Goal: Navigation & Orientation: Find specific page/section

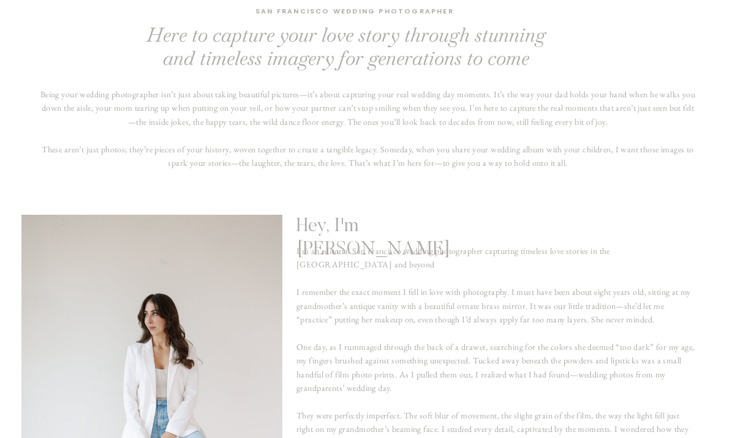
scroll to position [563, 0]
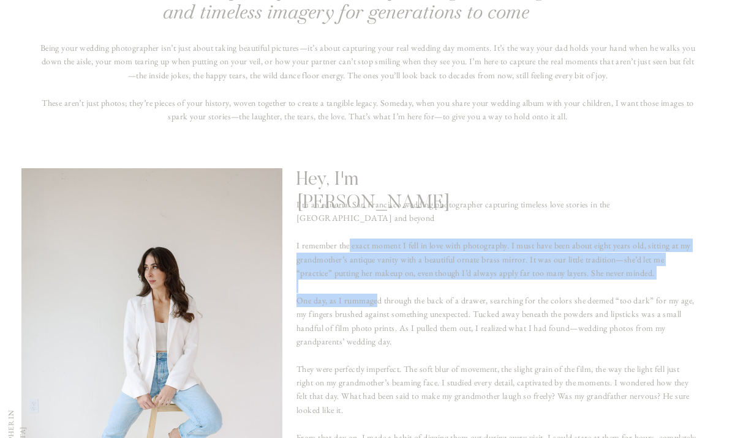
drag, startPoint x: 349, startPoint y: 240, endPoint x: 395, endPoint y: 339, distance: 109.3
click at [395, 339] on p "I'm an editorial San Francisco wedding photographer capturing timeless love sto…" at bounding box center [496, 372] width 400 height 349
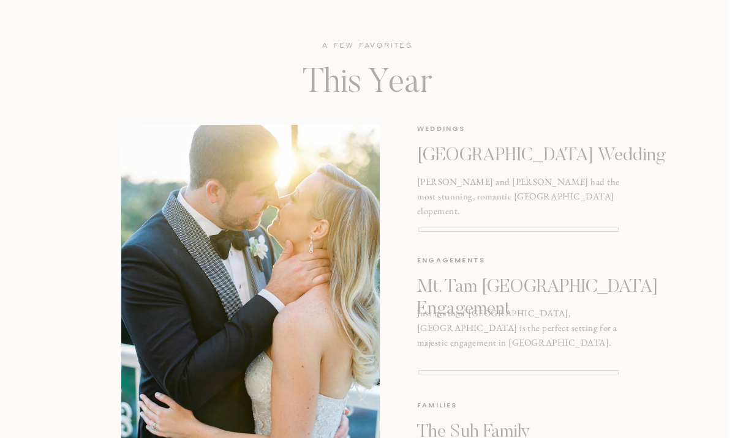
scroll to position [0, 0]
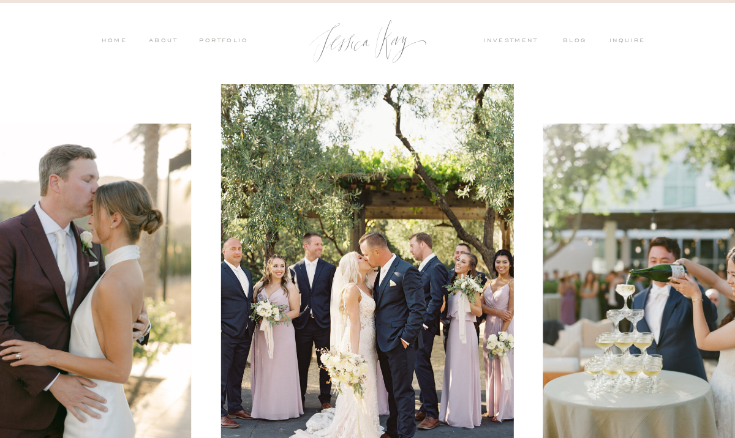
click at [112, 39] on nav "HOME" at bounding box center [114, 41] width 26 height 11
click at [159, 37] on nav "ABOUT" at bounding box center [162, 41] width 32 height 11
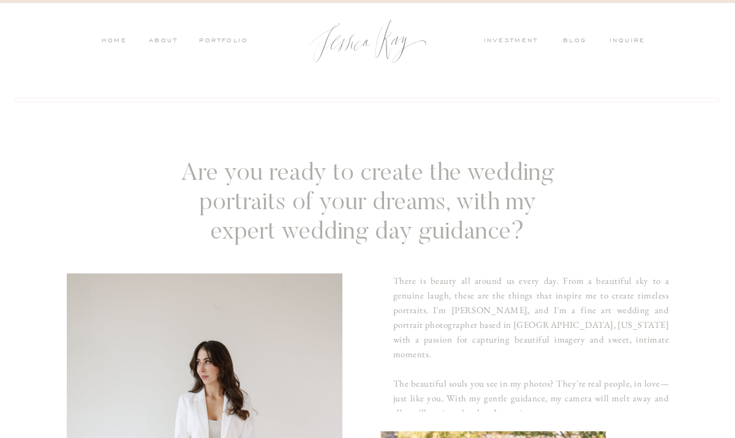
click at [228, 36] on nav "PORTFOLIO" at bounding box center [222, 41] width 51 height 11
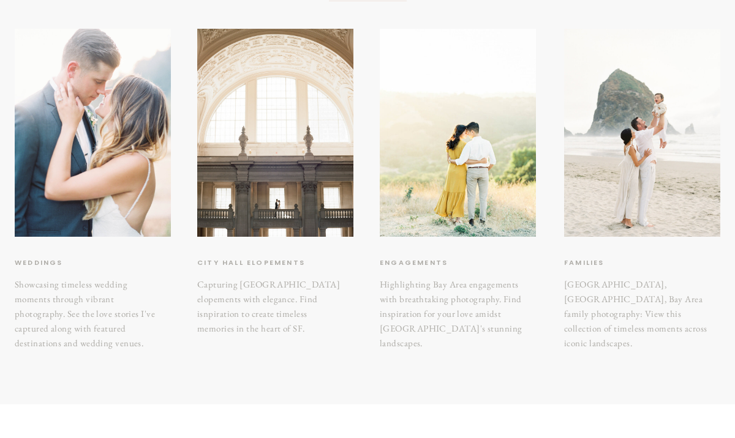
scroll to position [193, 0]
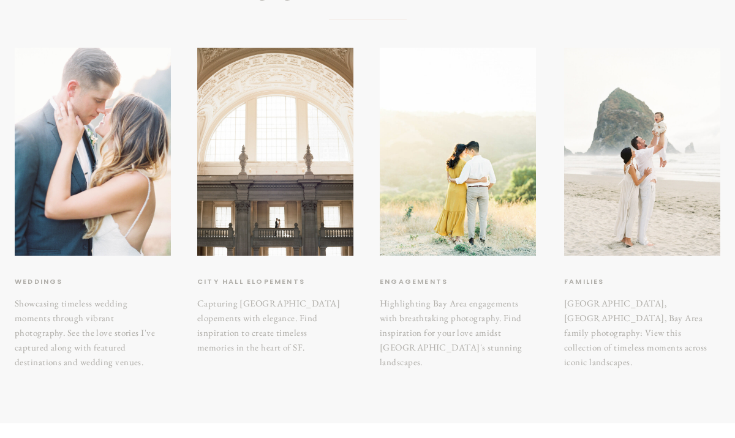
click at [282, 280] on h3 "City hall elopements" at bounding box center [258, 282] width 122 height 12
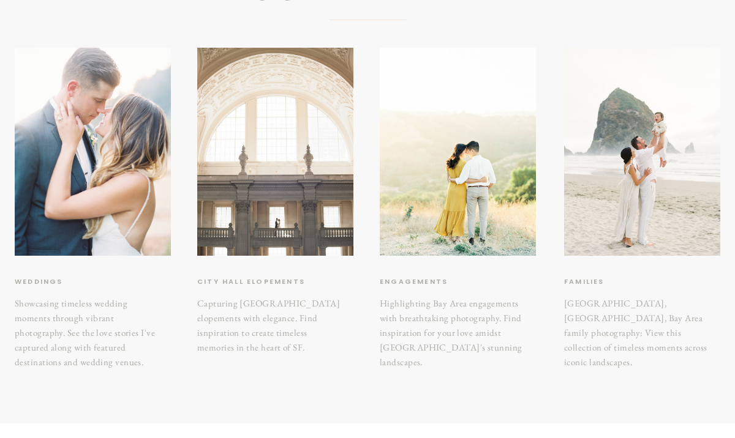
click at [279, 197] on div at bounding box center [275, 152] width 156 height 208
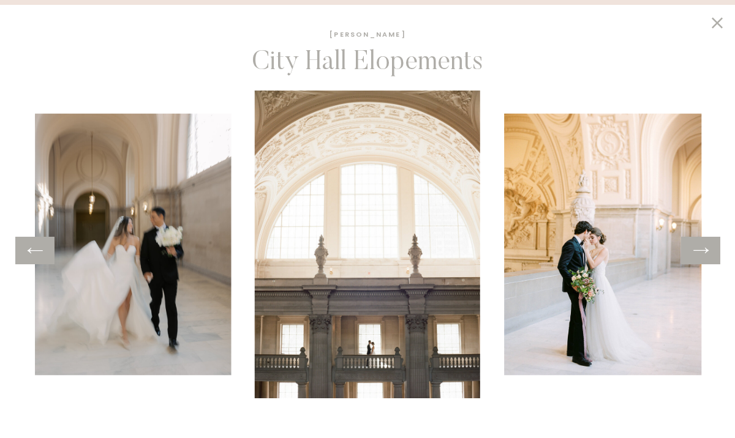
click at [714, 246] on div at bounding box center [700, 251] width 39 height 28
click at [704, 251] on icon at bounding box center [701, 250] width 18 height 19
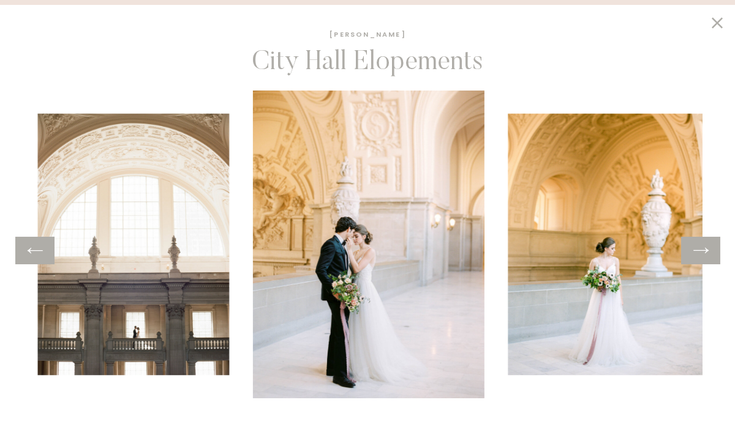
click at [704, 251] on icon at bounding box center [701, 250] width 18 height 19
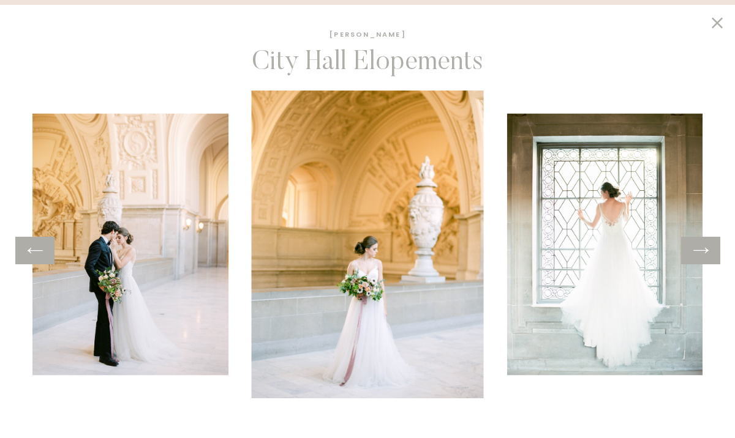
click at [704, 251] on icon at bounding box center [701, 250] width 18 height 19
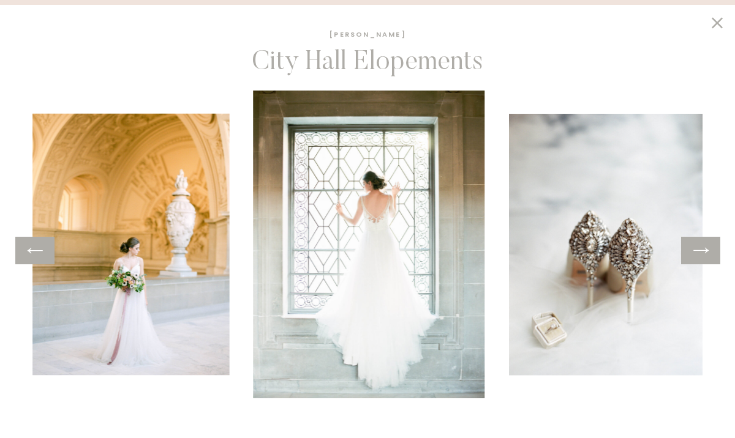
click at [704, 251] on icon at bounding box center [701, 250] width 18 height 19
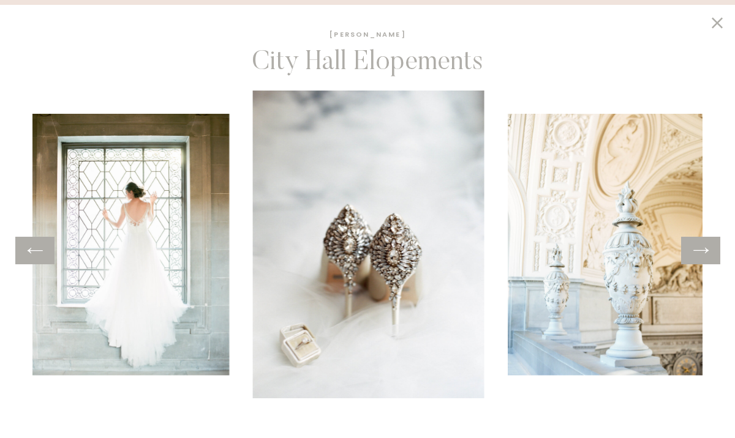
click at [704, 251] on icon at bounding box center [701, 250] width 18 height 19
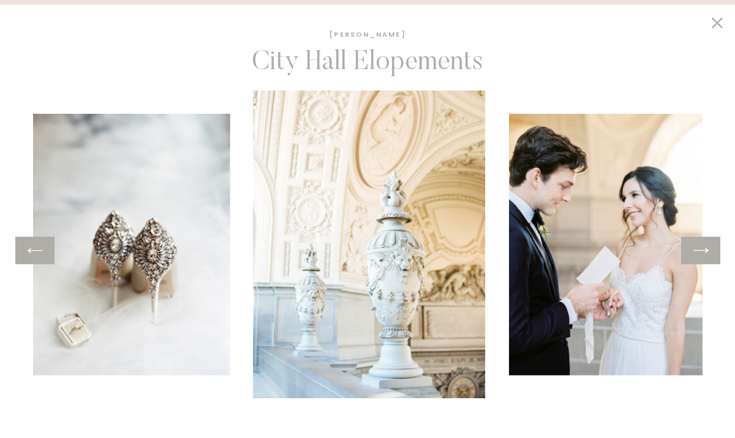
click at [704, 251] on icon at bounding box center [701, 250] width 18 height 19
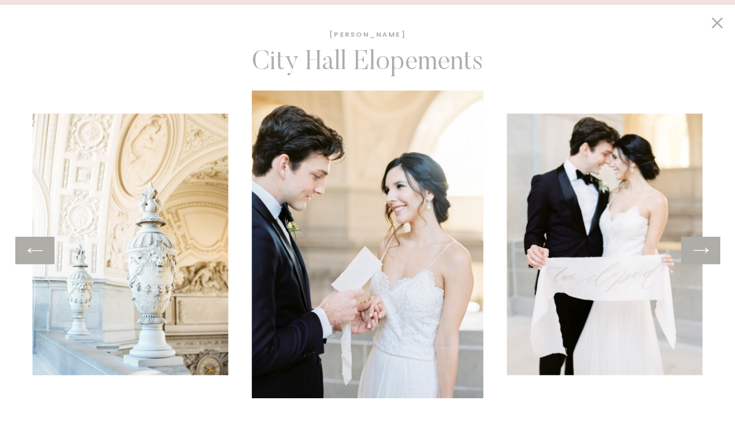
click at [704, 251] on icon at bounding box center [701, 250] width 18 height 19
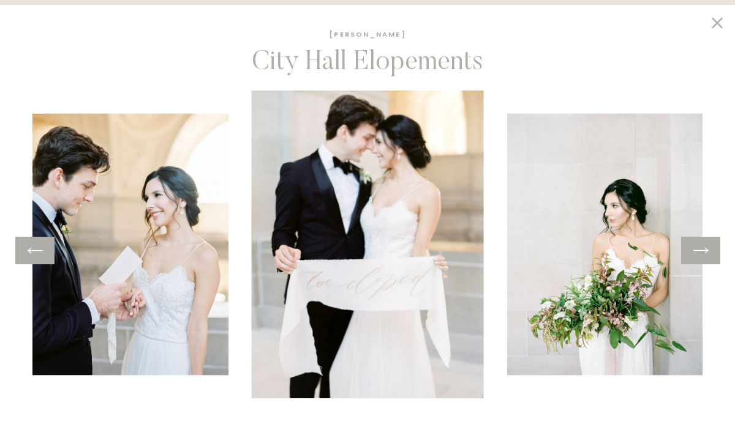
click at [704, 251] on icon at bounding box center [701, 250] width 18 height 19
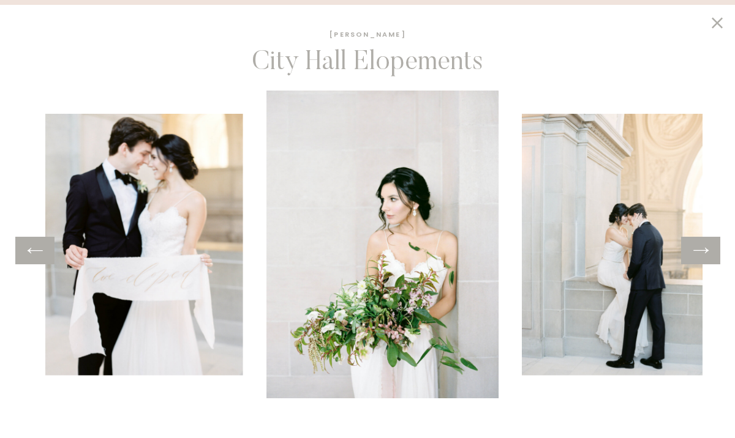
click at [704, 251] on icon at bounding box center [701, 250] width 18 height 19
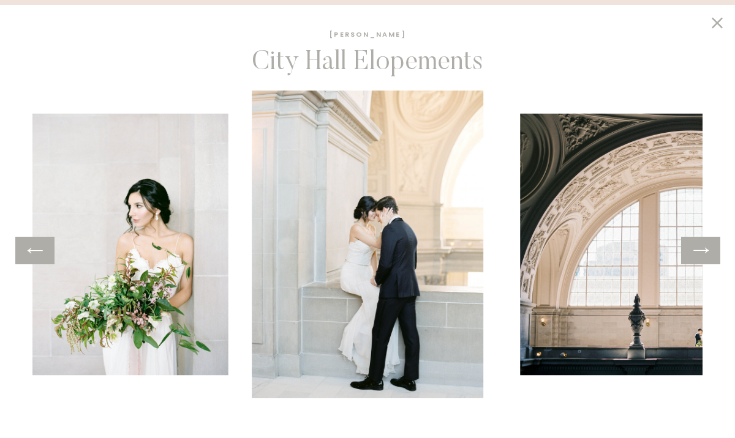
click at [704, 251] on icon at bounding box center [701, 250] width 18 height 19
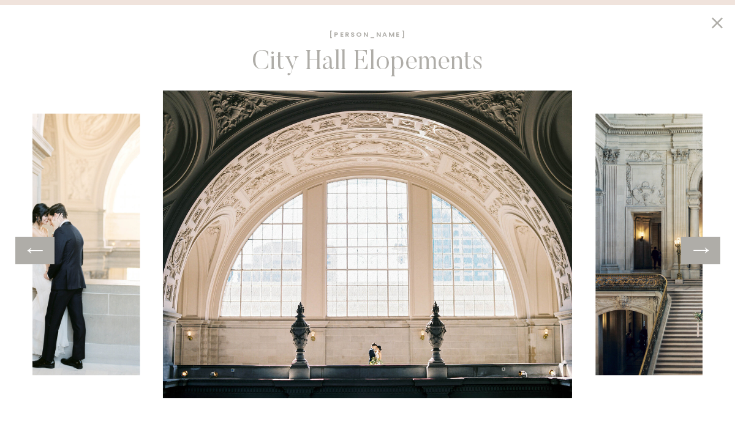
click at [704, 251] on icon at bounding box center [701, 250] width 18 height 19
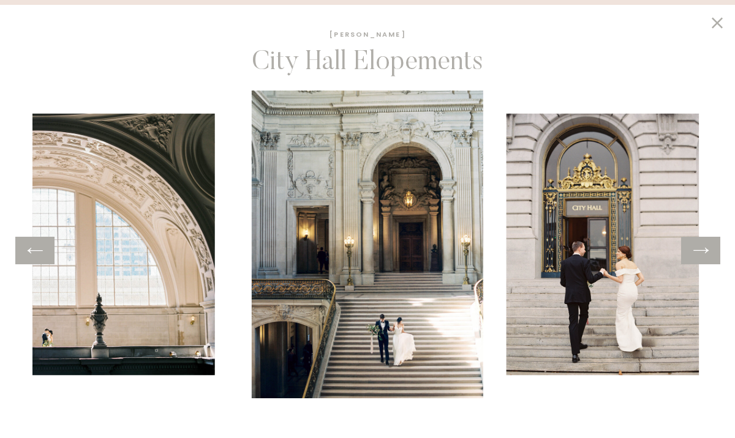
click at [704, 251] on icon at bounding box center [701, 250] width 18 height 19
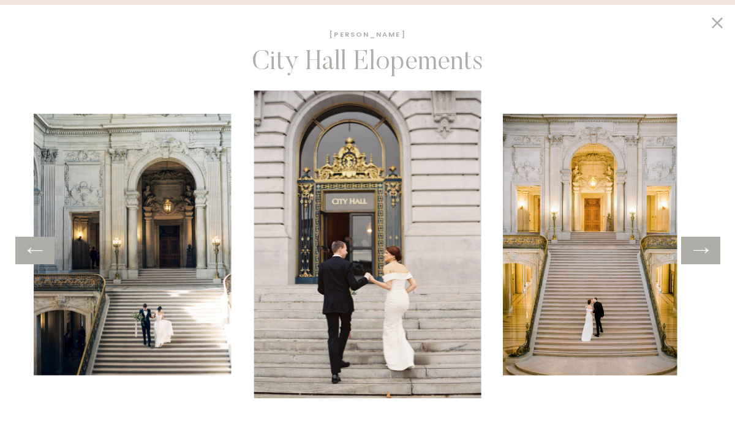
click at [704, 251] on icon at bounding box center [701, 250] width 18 height 19
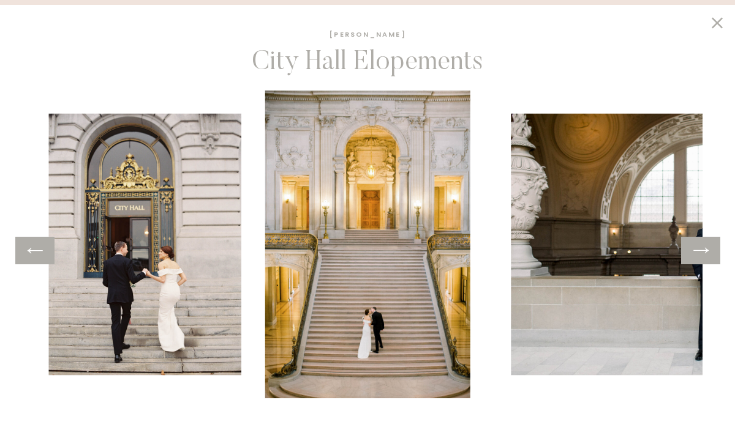
click at [700, 260] on div at bounding box center [700, 251] width 39 height 28
click at [702, 255] on icon at bounding box center [701, 250] width 18 height 19
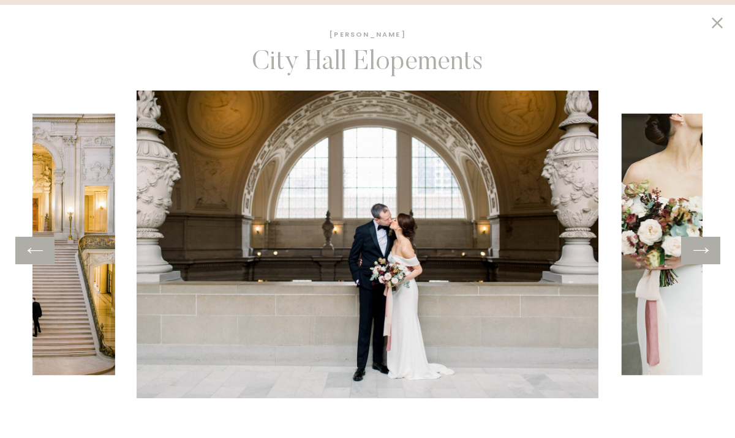
click at [702, 254] on icon at bounding box center [701, 250] width 18 height 19
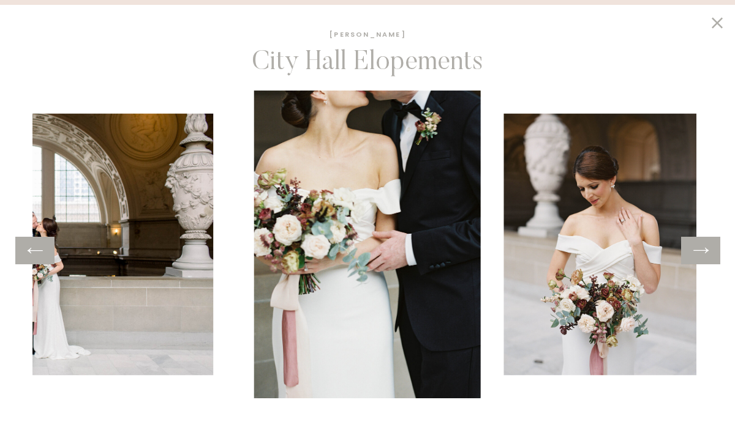
click at [702, 254] on icon at bounding box center [701, 250] width 18 height 19
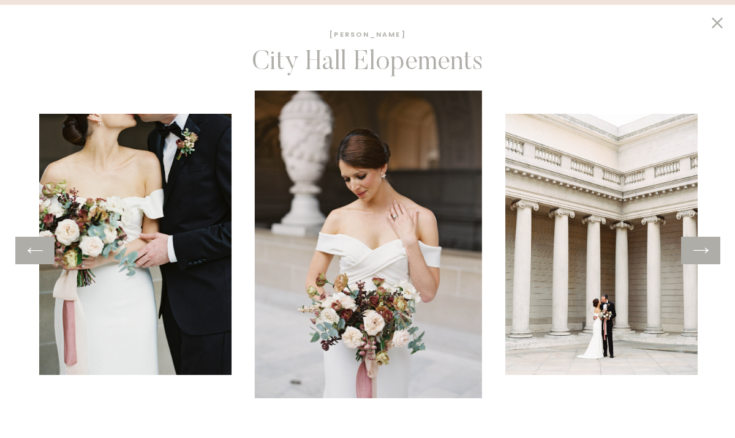
click at [702, 254] on icon at bounding box center [701, 250] width 18 height 19
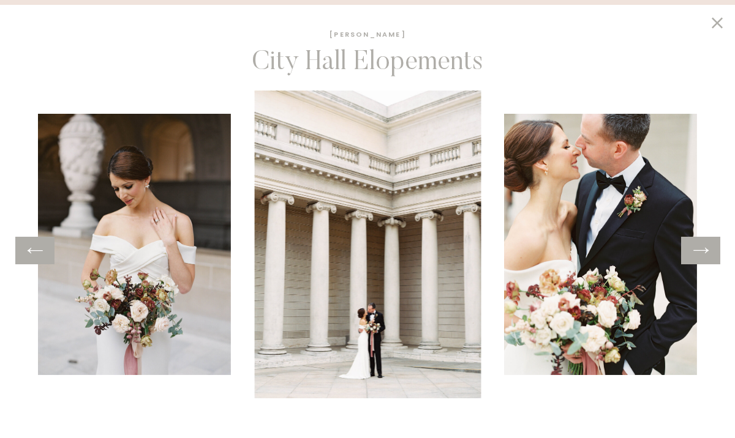
click at [702, 254] on icon at bounding box center [701, 250] width 18 height 19
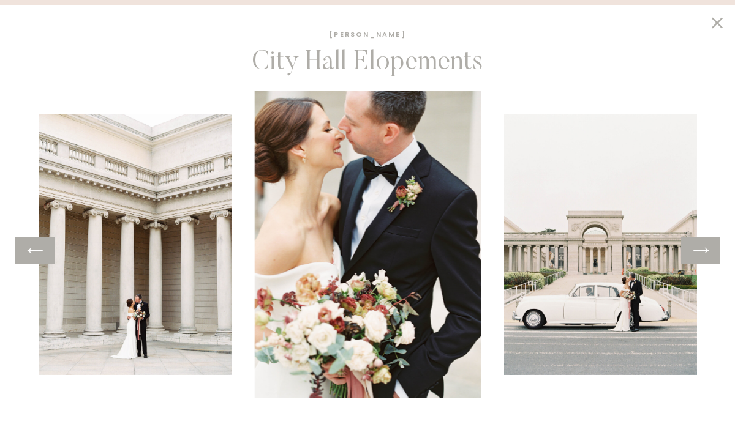
click at [702, 254] on icon at bounding box center [701, 250] width 18 height 19
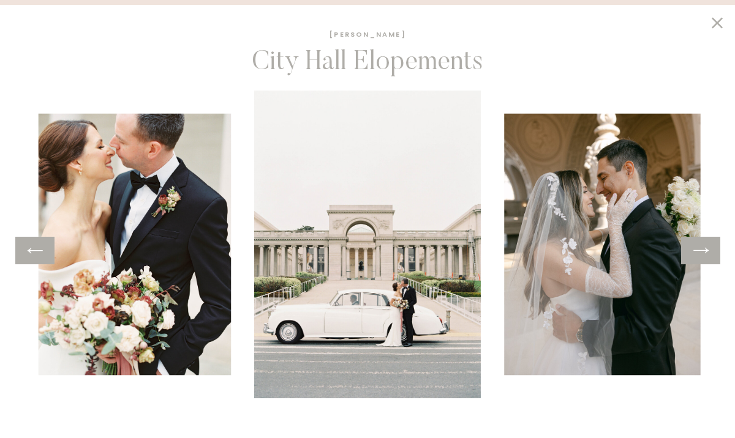
click at [702, 254] on icon at bounding box center [701, 250] width 18 height 19
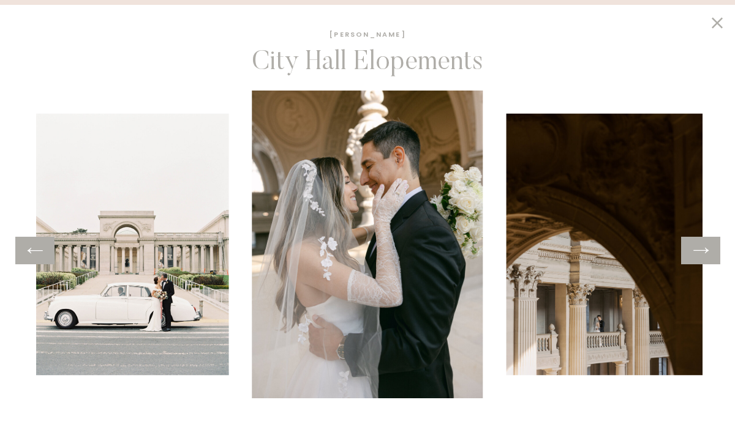
click at [702, 254] on icon at bounding box center [701, 250] width 18 height 19
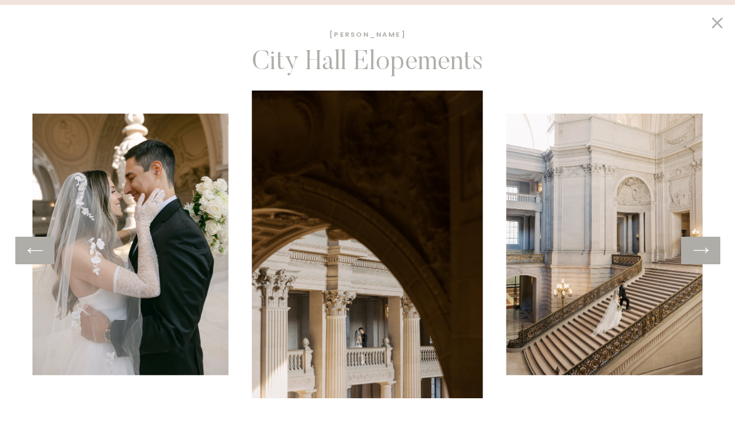
click at [702, 254] on icon at bounding box center [701, 250] width 18 height 19
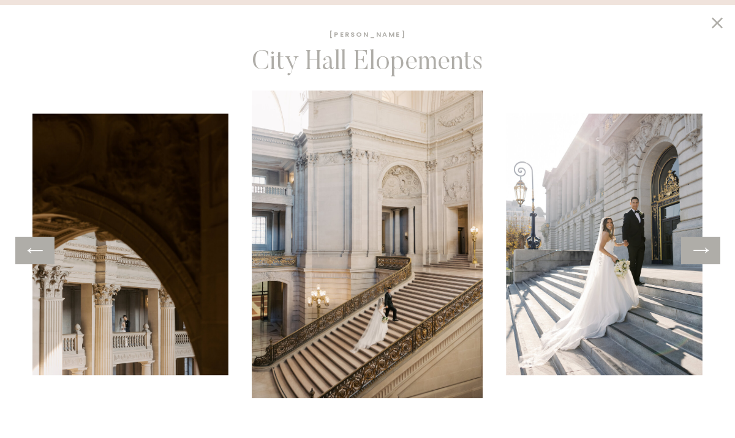
click at [702, 254] on icon at bounding box center [701, 250] width 18 height 19
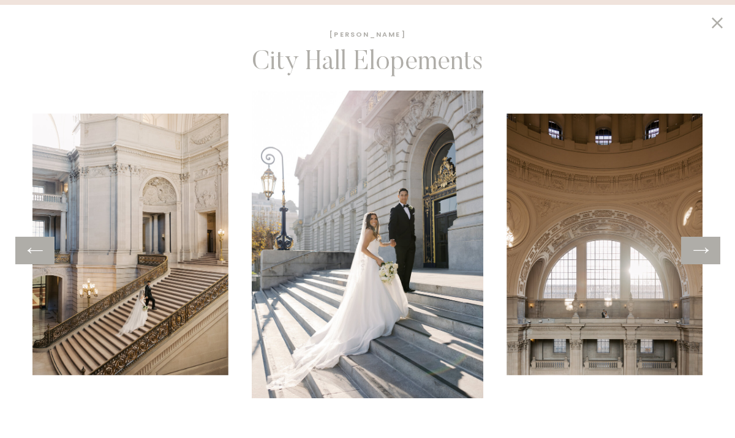
click at [702, 254] on icon at bounding box center [701, 250] width 18 height 19
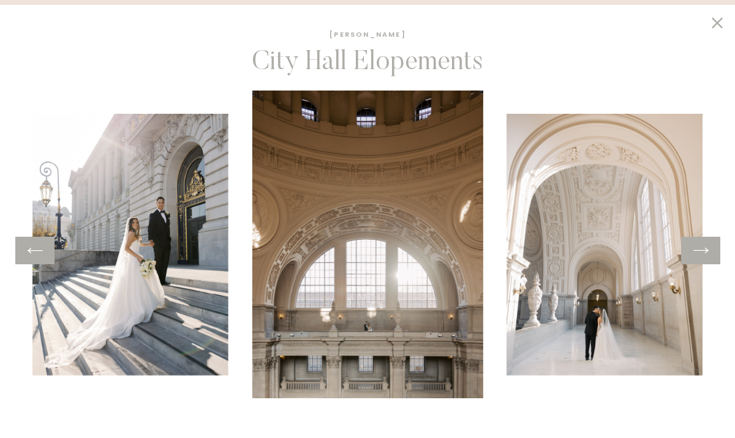
click at [702, 254] on icon at bounding box center [701, 250] width 18 height 19
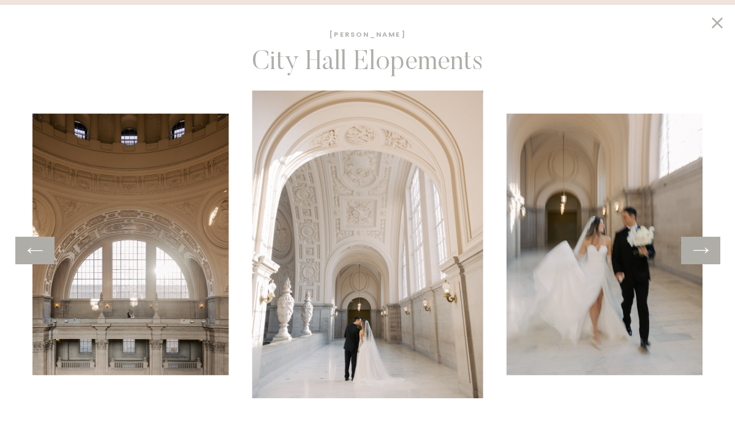
click at [702, 254] on icon at bounding box center [701, 250] width 18 height 19
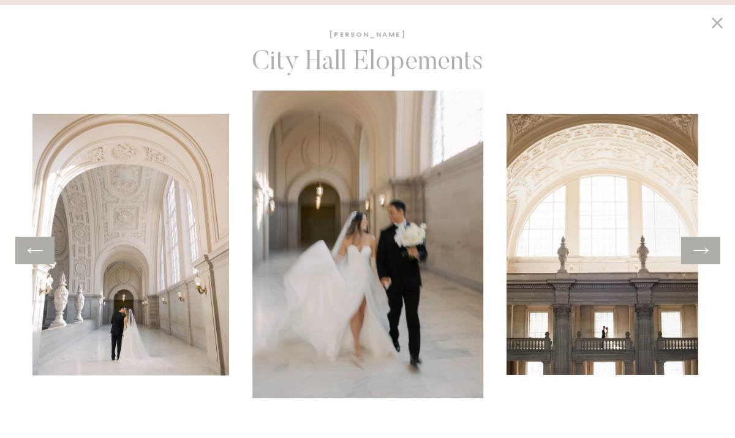
click at [702, 254] on icon at bounding box center [701, 250] width 18 height 19
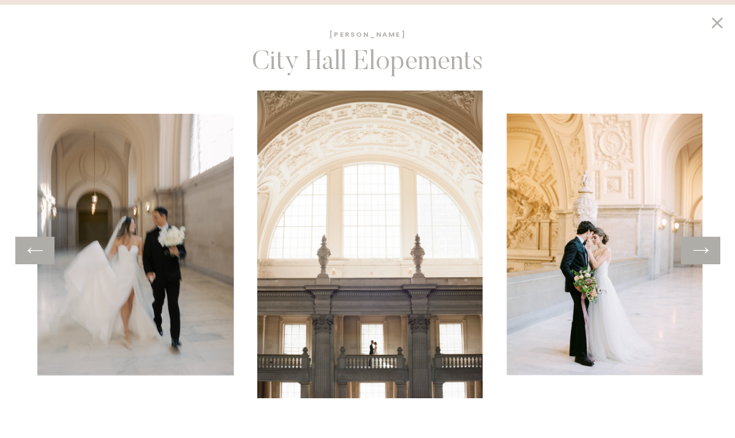
click at [702, 254] on icon at bounding box center [701, 250] width 18 height 19
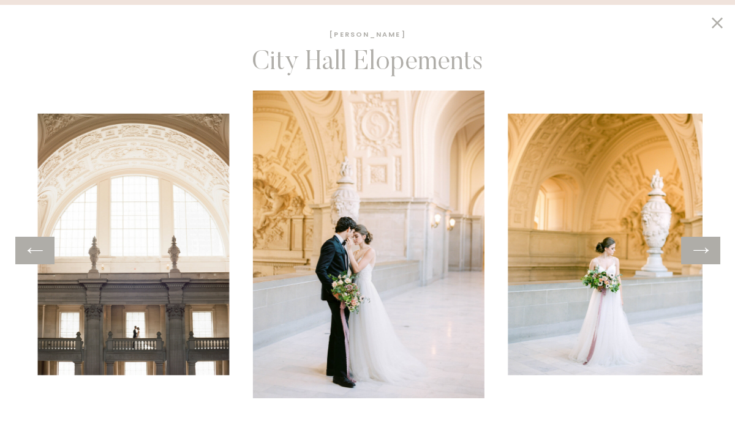
click at [702, 254] on icon at bounding box center [701, 250] width 18 height 19
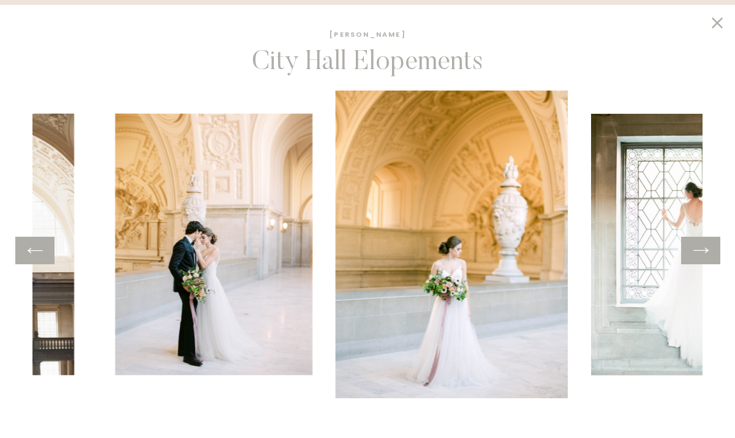
click at [702, 254] on icon at bounding box center [701, 250] width 18 height 19
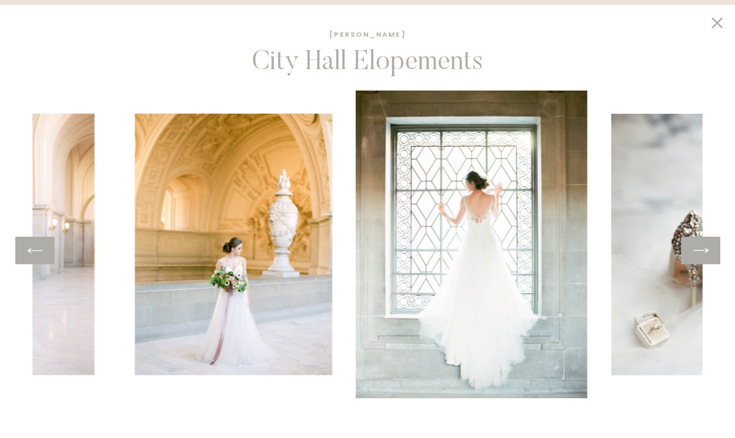
click at [702, 254] on icon at bounding box center [701, 250] width 18 height 19
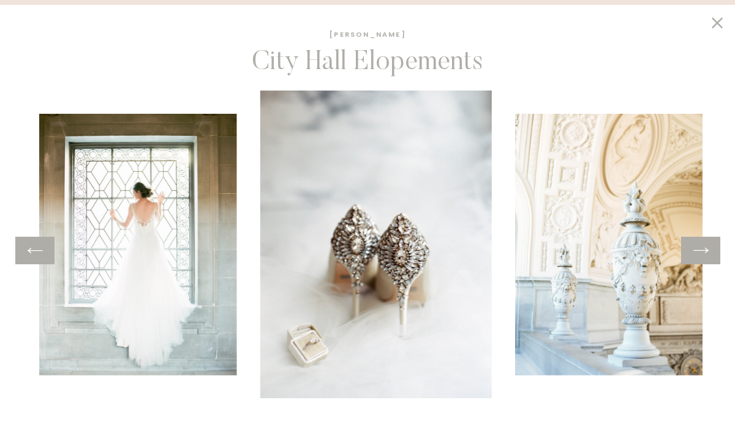
click at [702, 254] on icon at bounding box center [701, 250] width 18 height 19
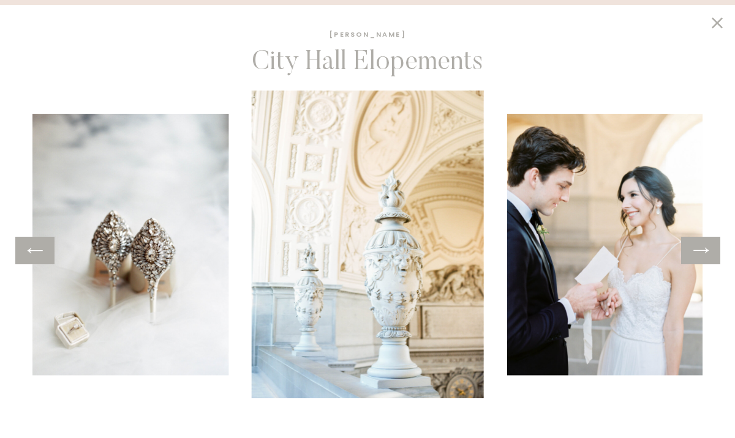
scroll to position [464, 0]
click at [716, 20] on icon at bounding box center [717, 22] width 21 height 19
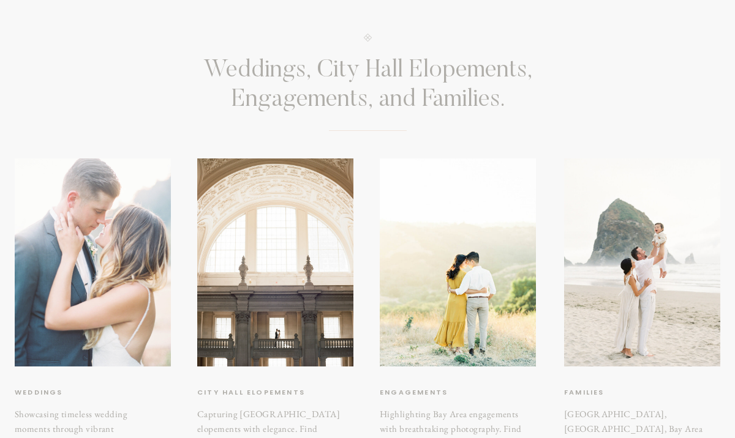
scroll to position [0, 0]
